Goal: Navigation & Orientation: Find specific page/section

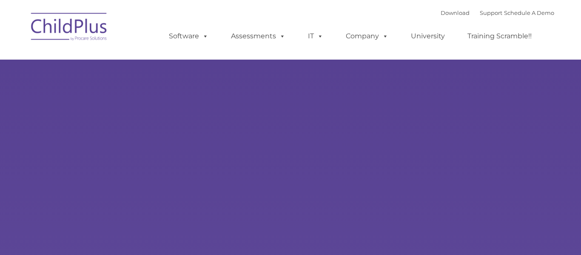
select select "MEDIUM"
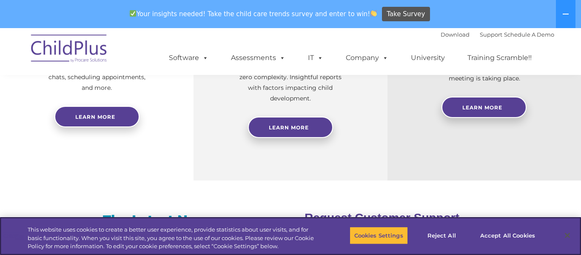
scroll to position [428, 0]
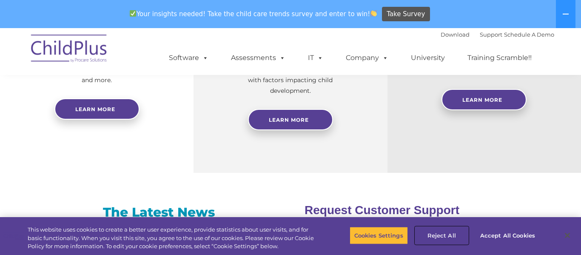
click at [435, 231] on button "Reject All" at bounding box center [441, 235] width 53 height 18
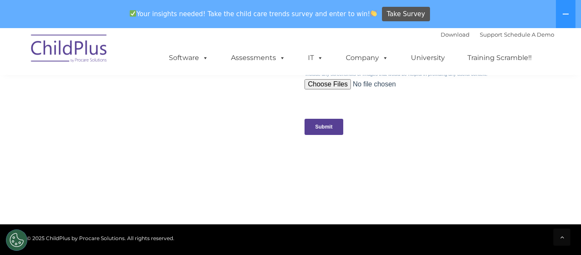
scroll to position [0, 0]
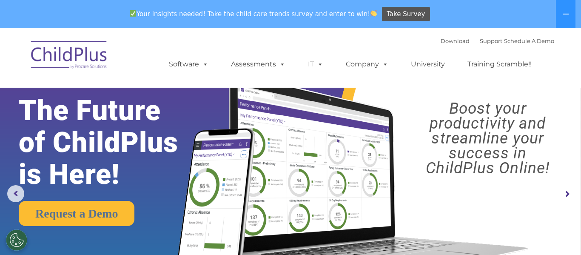
click at [53, 68] on img at bounding box center [69, 56] width 85 height 43
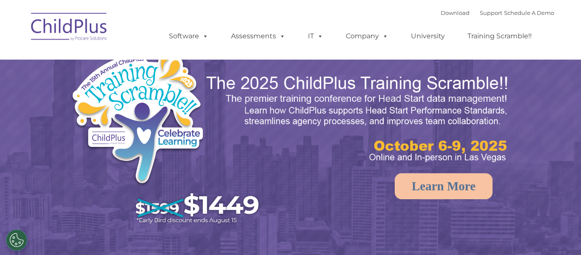
select select "MEDIUM"
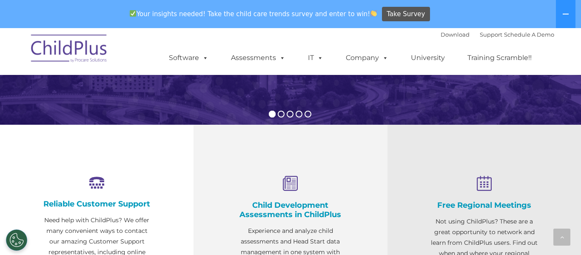
scroll to position [209, 0]
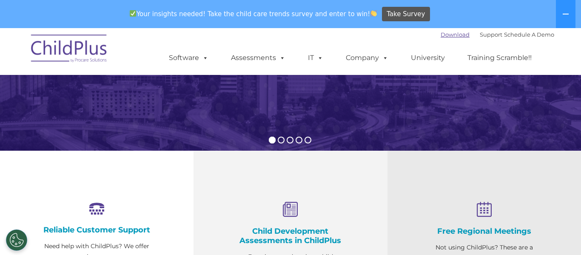
click at [451, 36] on link "Download" at bounding box center [455, 34] width 29 height 7
